Goal: Task Accomplishment & Management: Manage account settings

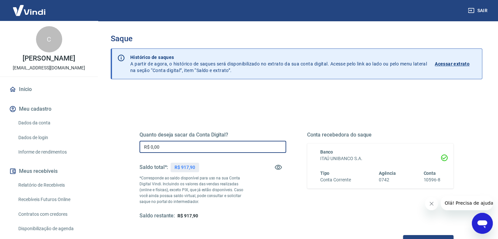
click at [182, 146] on input "R$ 0,00" at bounding box center [213, 147] width 147 height 12
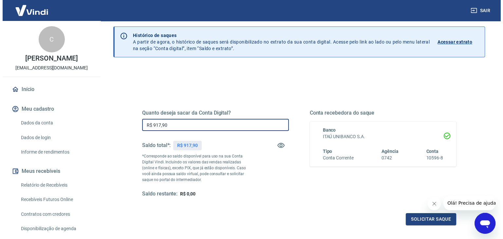
scroll to position [66, 0]
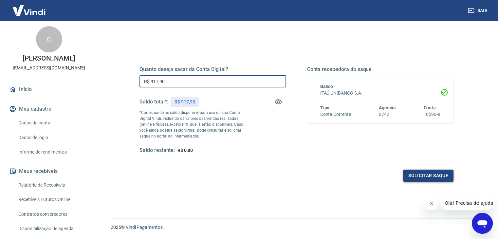
type input "R$ 917,90"
click at [423, 175] on button "Solicitar saque" at bounding box center [428, 176] width 50 height 12
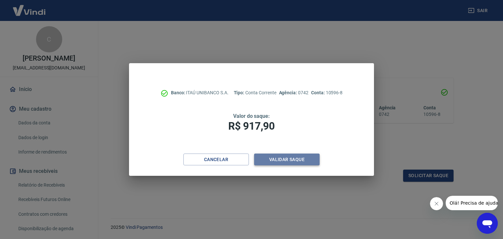
click at [272, 159] on button "Validar saque" at bounding box center [287, 160] width 66 height 12
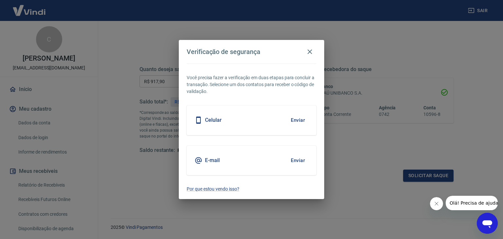
click at [243, 125] on div "Celular Enviar" at bounding box center [252, 119] width 130 height 29
click at [303, 117] on button "Enviar" at bounding box center [297, 120] width 21 height 14
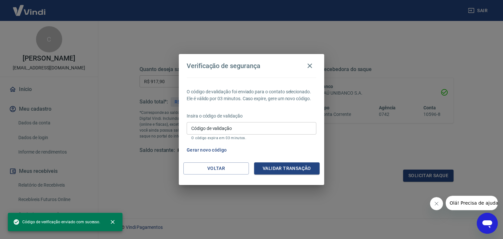
click at [275, 132] on input "Código de validação" at bounding box center [252, 128] width 130 height 12
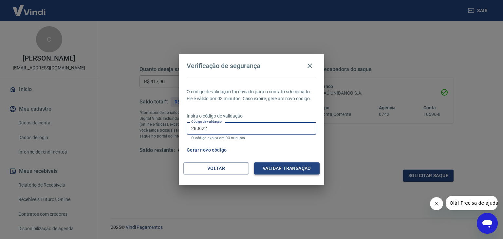
type input "283622"
click at [287, 166] on button "Validar transação" at bounding box center [287, 168] width 66 height 12
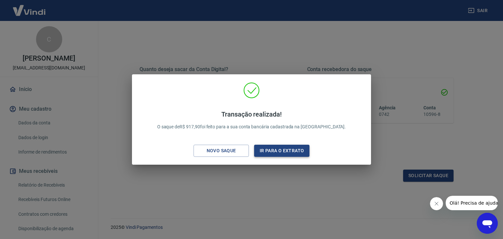
click at [288, 148] on button "Ir para o extrato" at bounding box center [281, 151] width 55 height 12
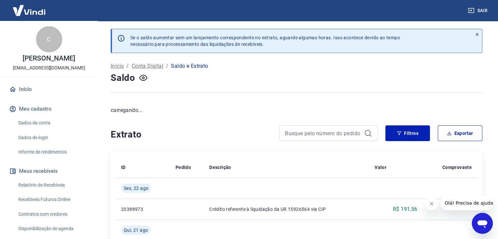
click at [478, 7] on button "Sair" at bounding box center [479, 11] width 24 height 12
